Goal: Manage account settings

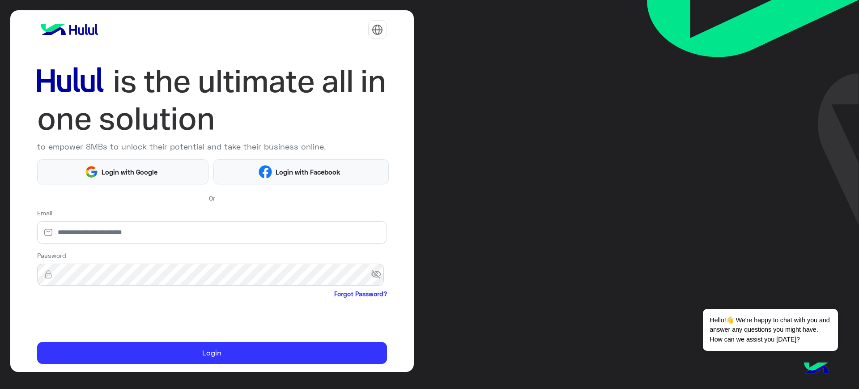
drag, startPoint x: 0, startPoint y: 0, endPoint x: 495, endPoint y: 176, distance: 525.2
click at [495, 176] on div "to empower SMBs to unlock their potential and take their business online. Login…" at bounding box center [429, 194] width 859 height 389
click at [279, 170] on span "Login with Facebook" at bounding box center [308, 172] width 72 height 10
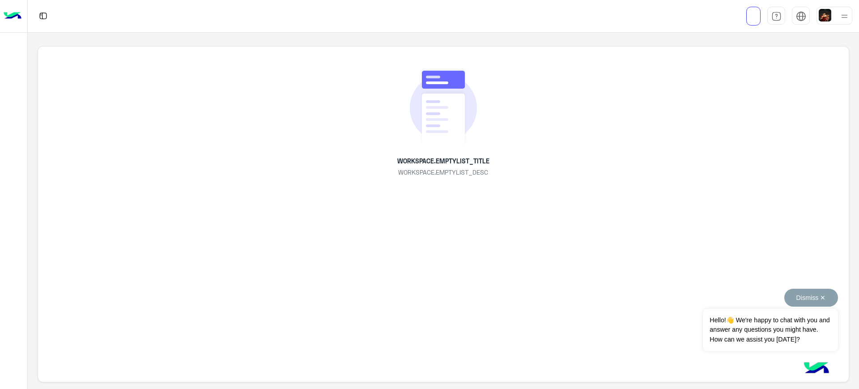
click at [809, 298] on button "Dismiss ✕" at bounding box center [811, 298] width 54 height 18
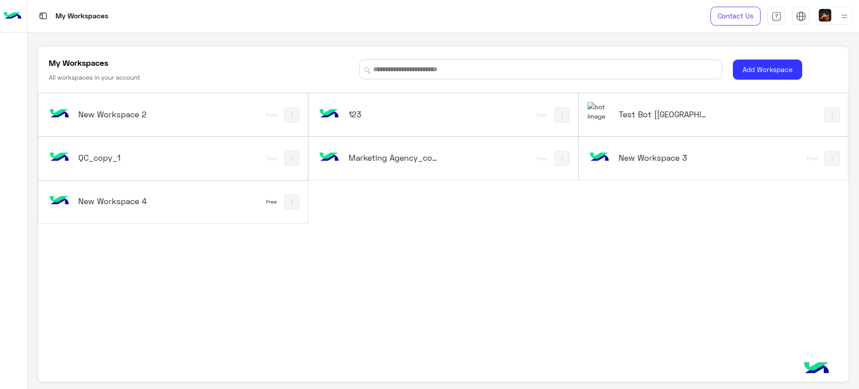
click at [404, 222] on div "New Workspace 2 Free 123 Free Test Bot [QC] QC_copy_1 Free Marketing Agency_cop…" at bounding box center [443, 158] width 810 height 131
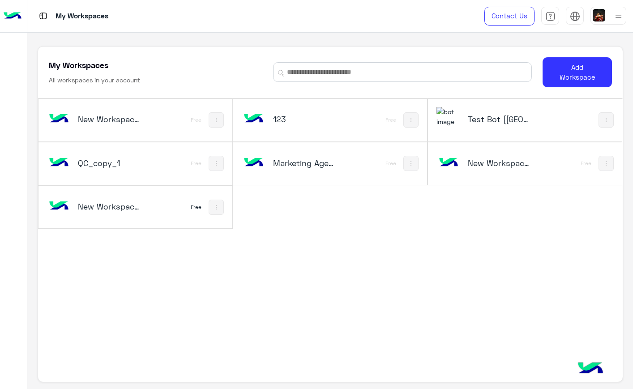
click at [605, 17] on img at bounding box center [598, 15] width 13 height 13
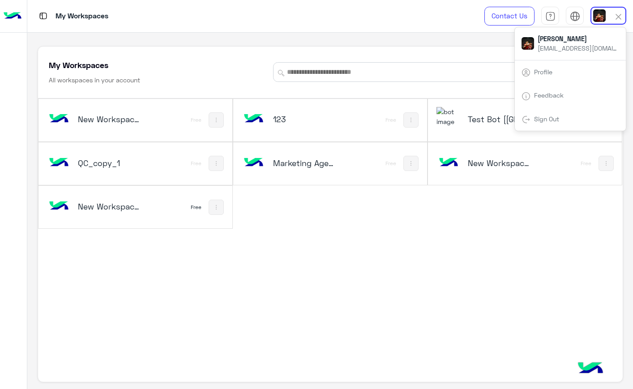
click at [545, 74] on link "Profile" at bounding box center [543, 72] width 18 height 8
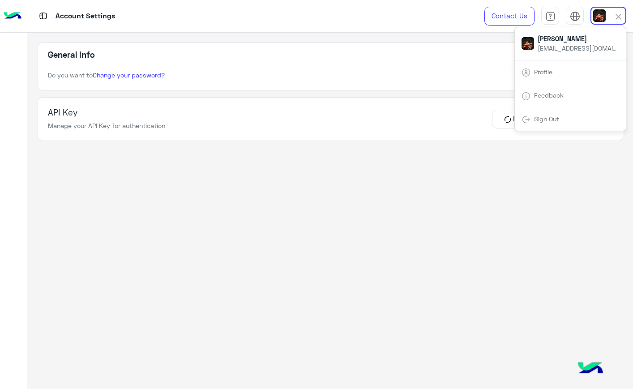
click at [450, 40] on app-account-settings-information "General Info Do you want to Change your password? API Key Manage your API Key f…" at bounding box center [329, 211] width 605 height 357
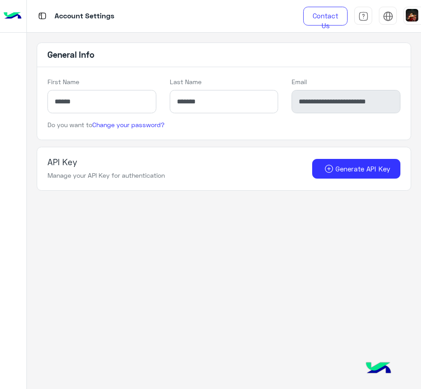
click at [399, 124] on div "Do you want to Change your password?" at bounding box center [223, 130] width 373 height 20
click at [15, 19] on img at bounding box center [13, 16] width 18 height 19
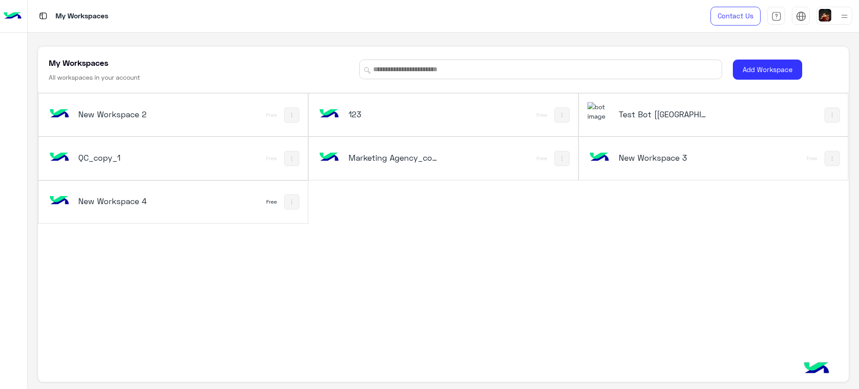
click at [834, 18] on div at bounding box center [835, 16] width 36 height 18
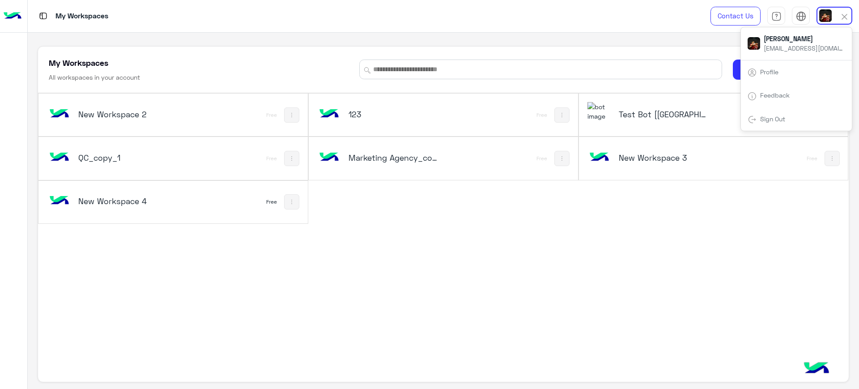
click at [780, 111] on div "Sign Out" at bounding box center [796, 119] width 111 height 24
click at [772, 117] on link "Sign Out" at bounding box center [772, 119] width 25 height 8
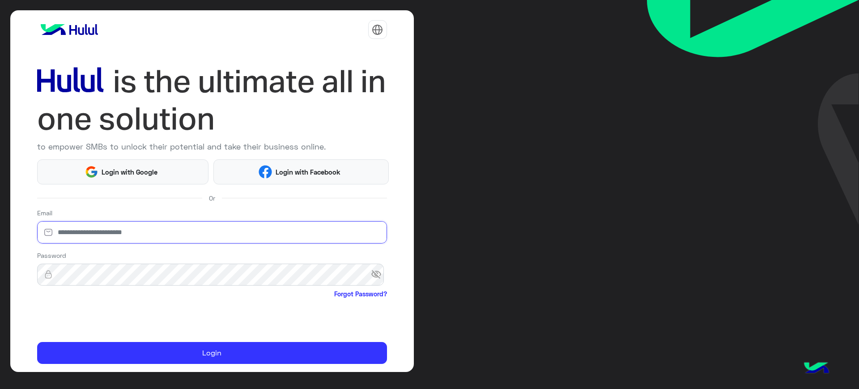
click at [191, 231] on input "email" at bounding box center [212, 232] width 350 height 22
type input "**********"
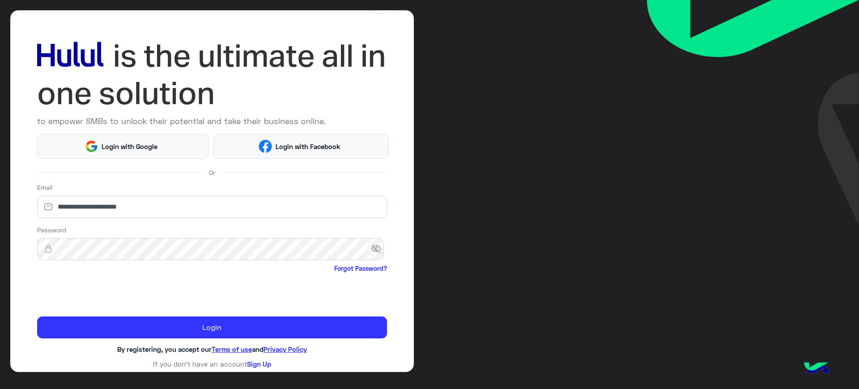
scroll to position [28, 0]
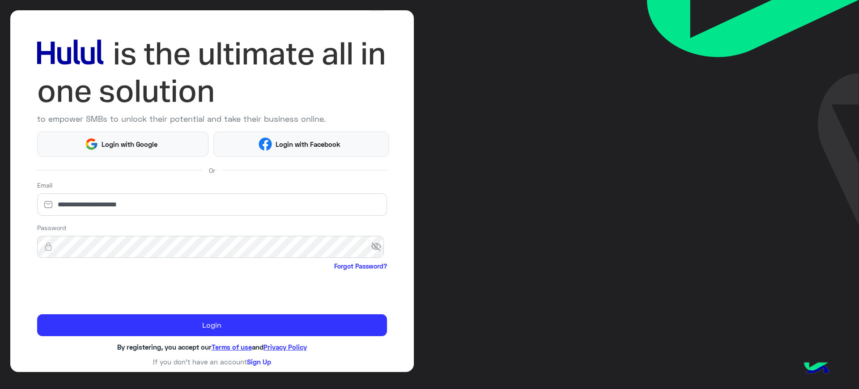
click at [233, 273] on div at bounding box center [212, 290] width 350 height 35
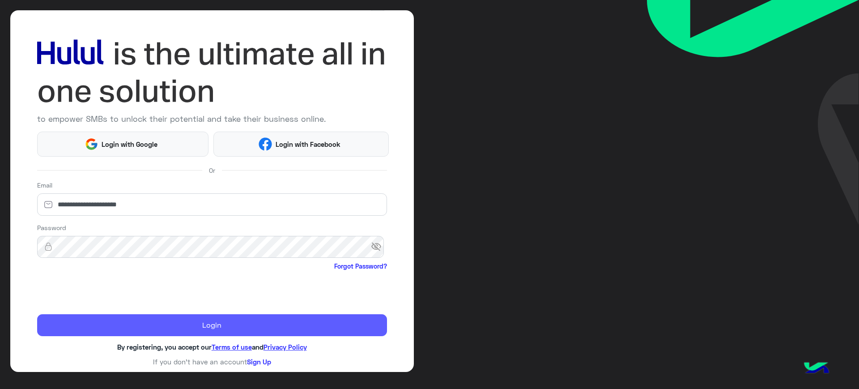
click at [212, 327] on button "Login" at bounding box center [212, 325] width 350 height 22
